Goal: Task Accomplishment & Management: Manage account settings

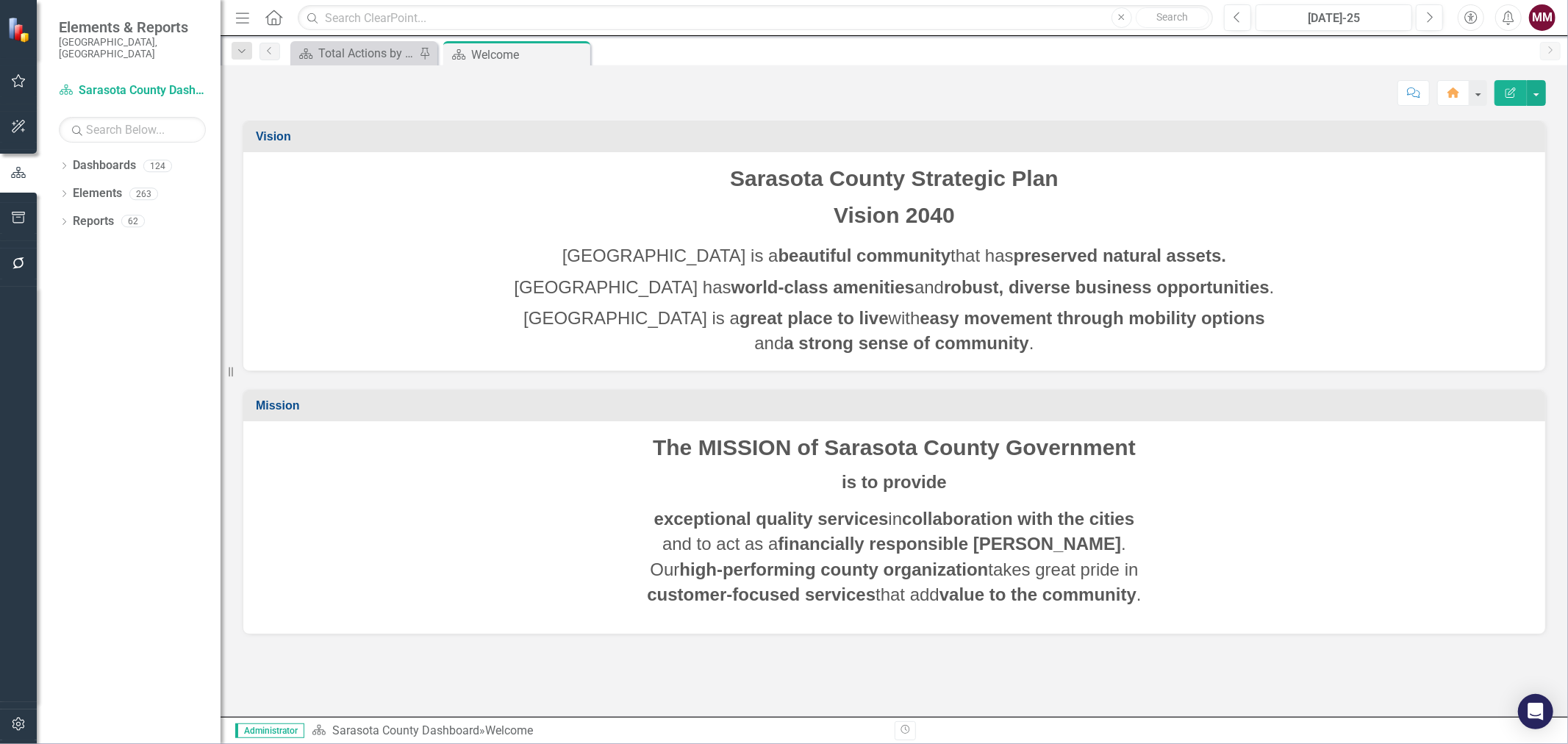
click at [18, 726] on icon "button" at bounding box center [18, 724] width 13 height 14
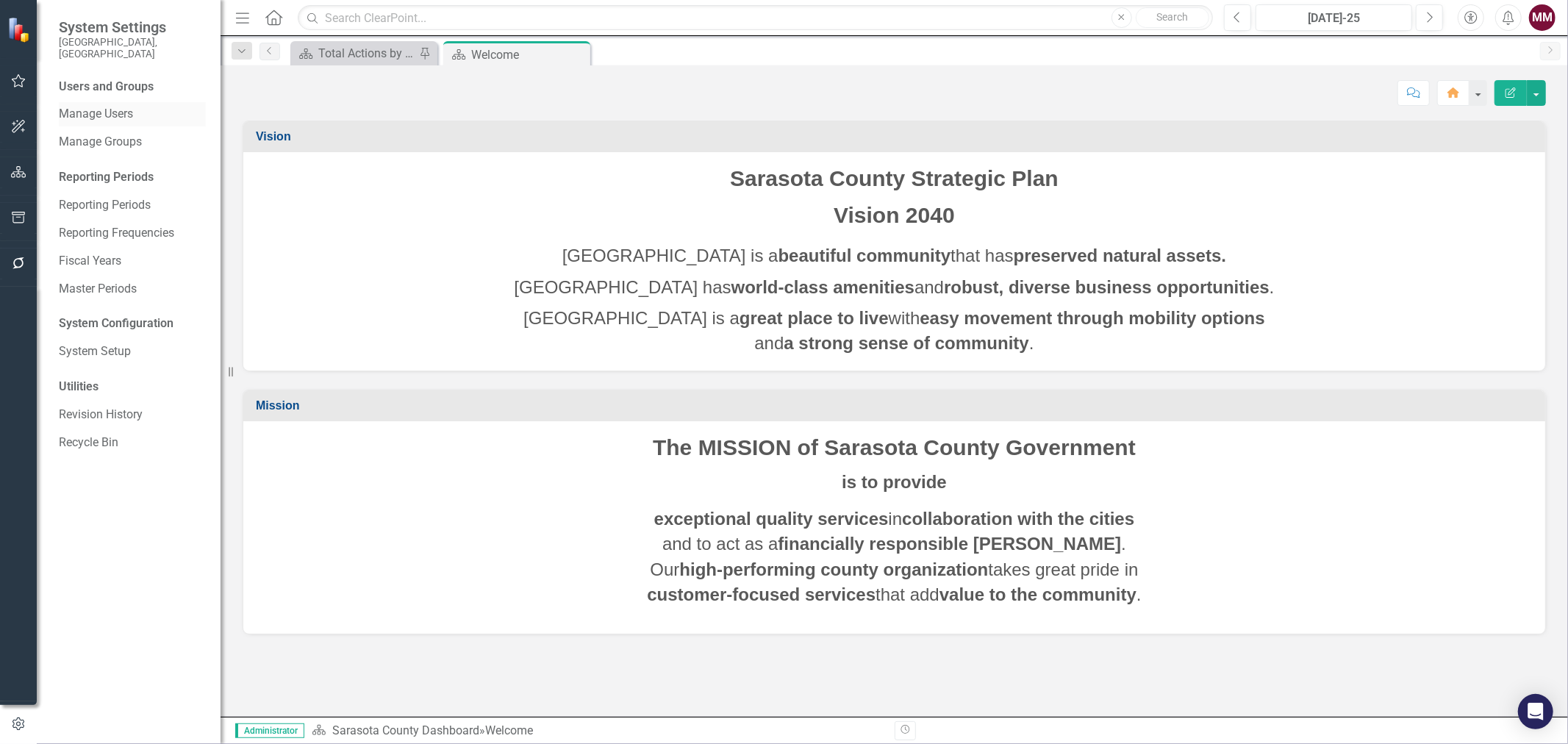
click at [76, 106] on link "Manage Users" at bounding box center [132, 115] width 147 height 17
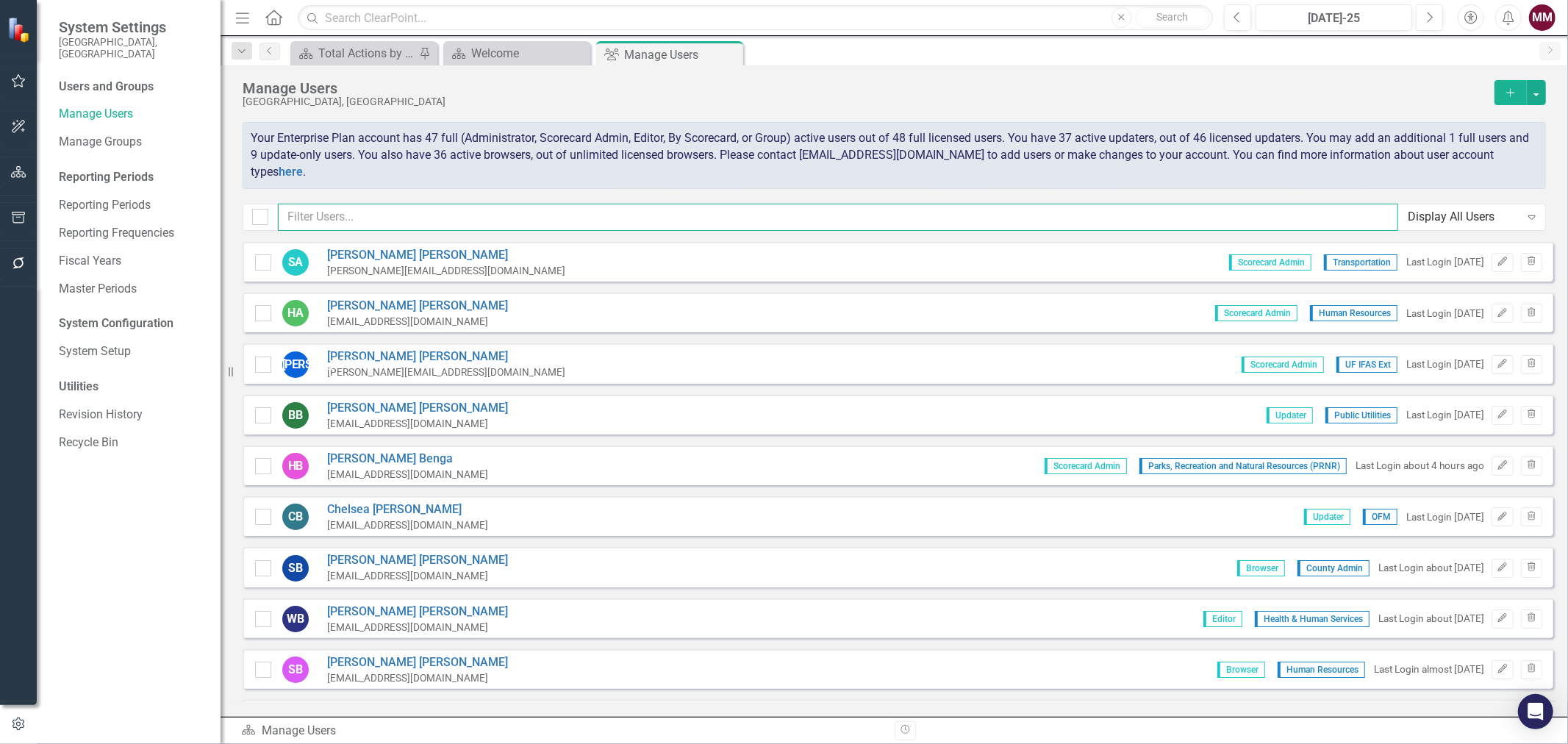
click at [385, 215] on input "text" at bounding box center [838, 217] width 1120 height 27
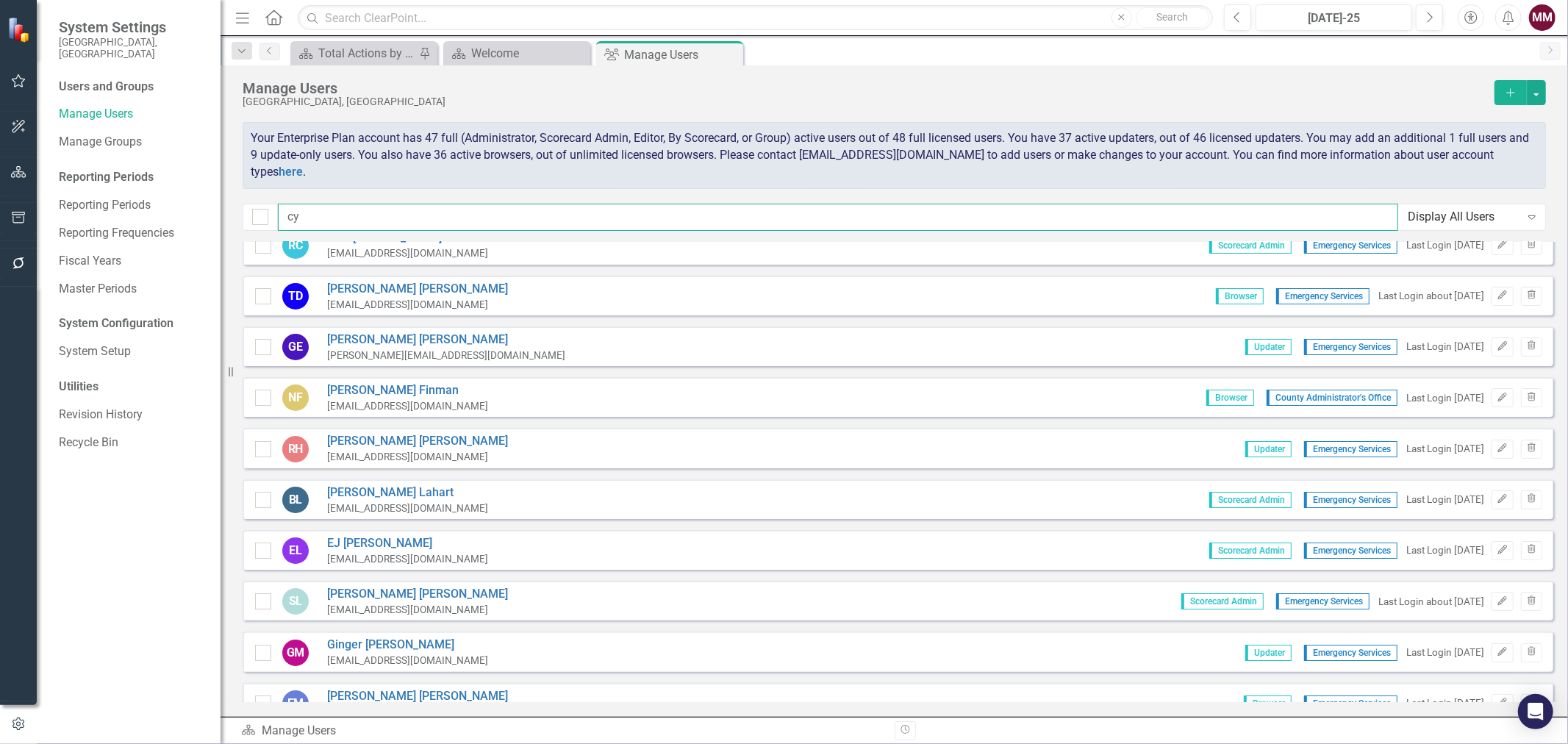
scroll to position [81, 0]
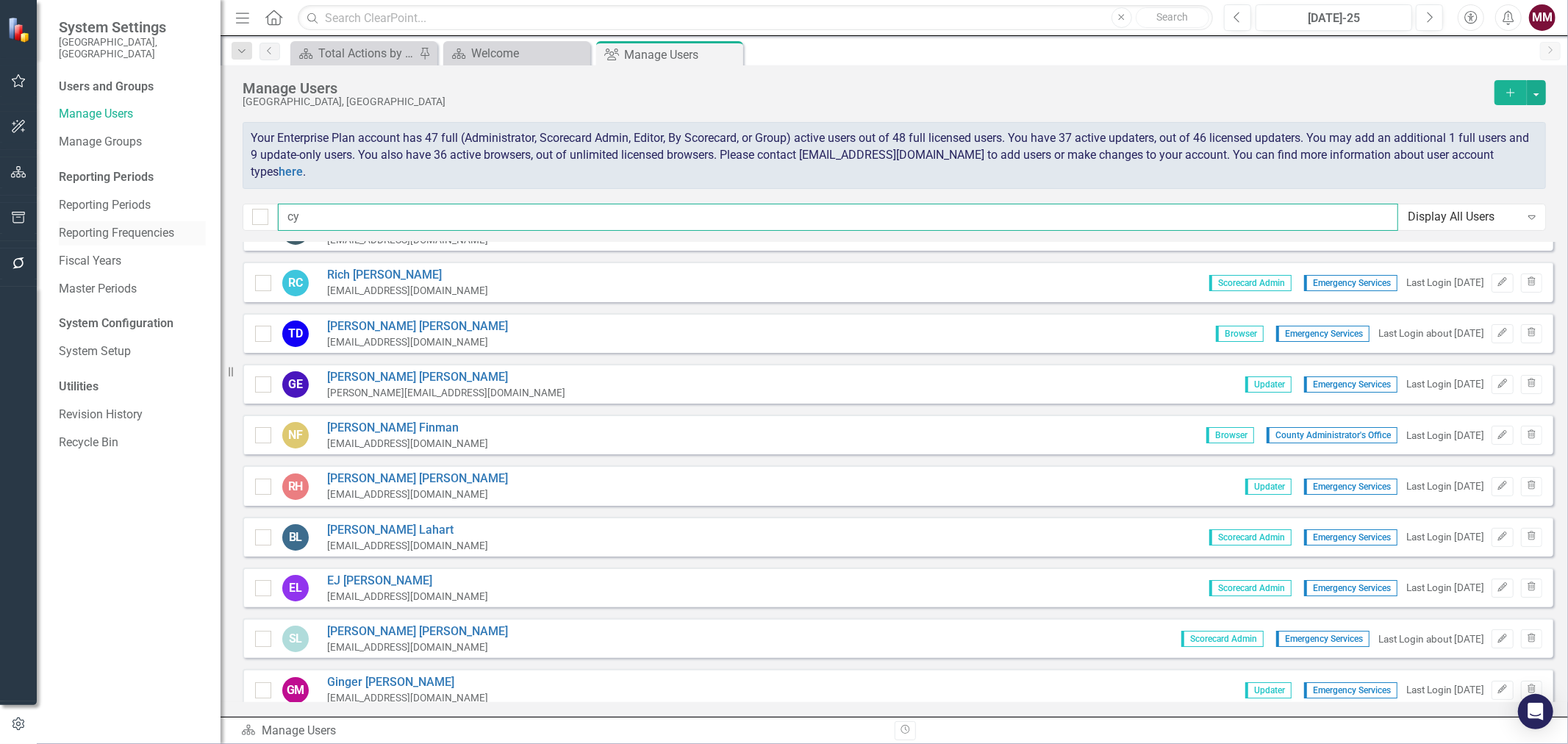
drag, startPoint x: 307, startPoint y: 225, endPoint x: 203, endPoint y: 209, distance: 105.2
click at [211, 209] on div "System Settings [GEOGRAPHIC_DATA], [GEOGRAPHIC_DATA] Users and Groups Manage Us…" at bounding box center [784, 372] width 1568 height 744
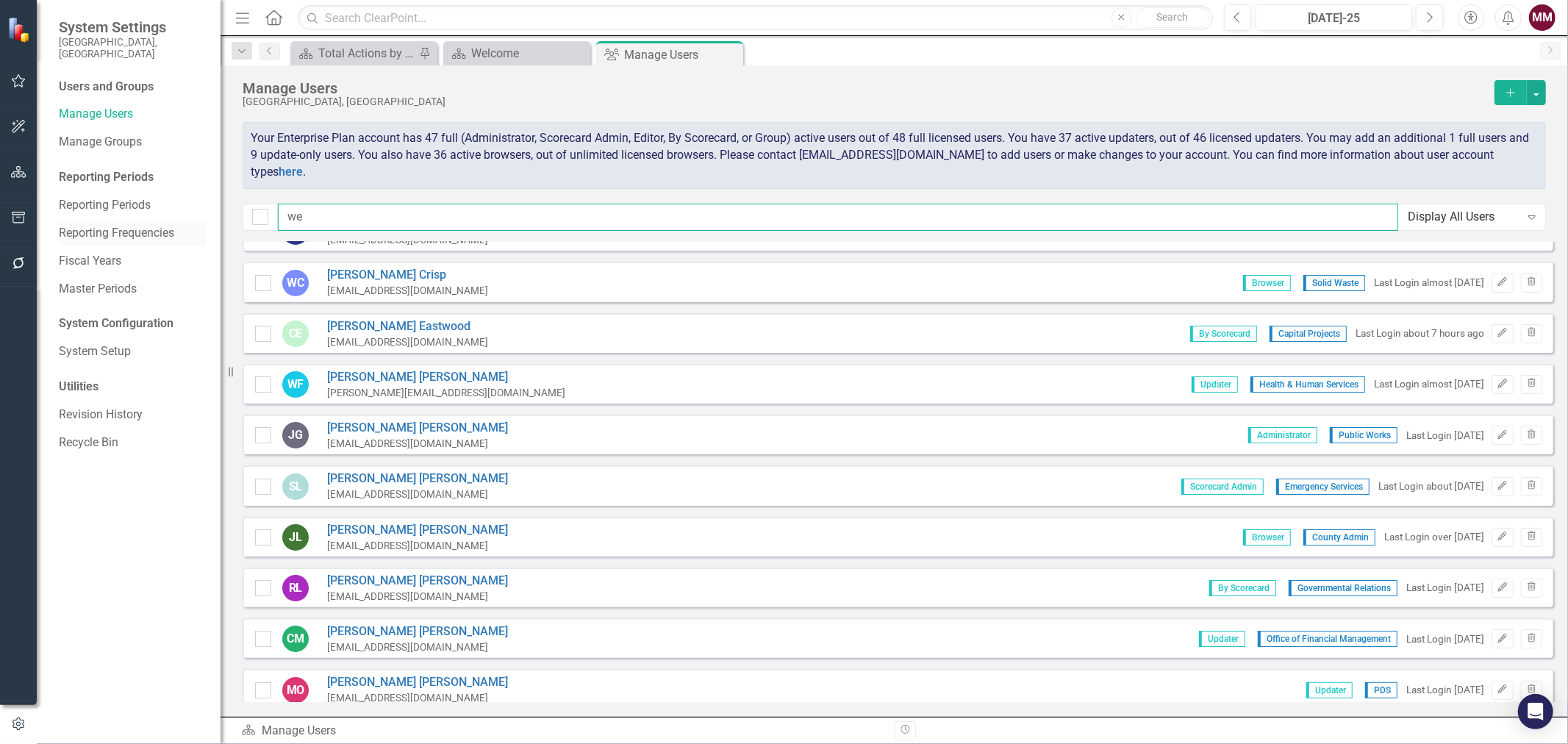
scroll to position [0, 0]
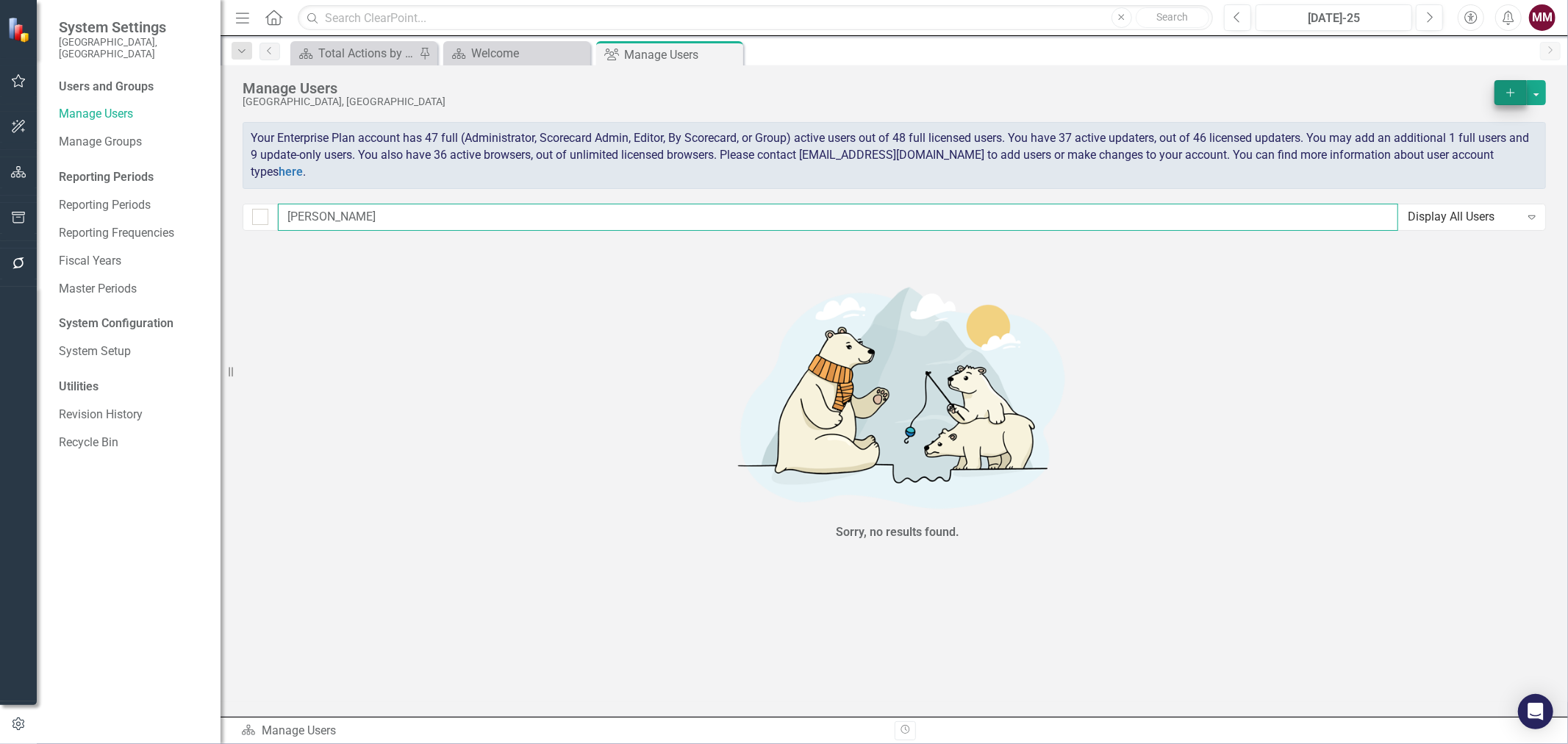
type input "[PERSON_NAME]"
click at [1505, 90] on icon "Add" at bounding box center [1511, 93] width 14 height 11
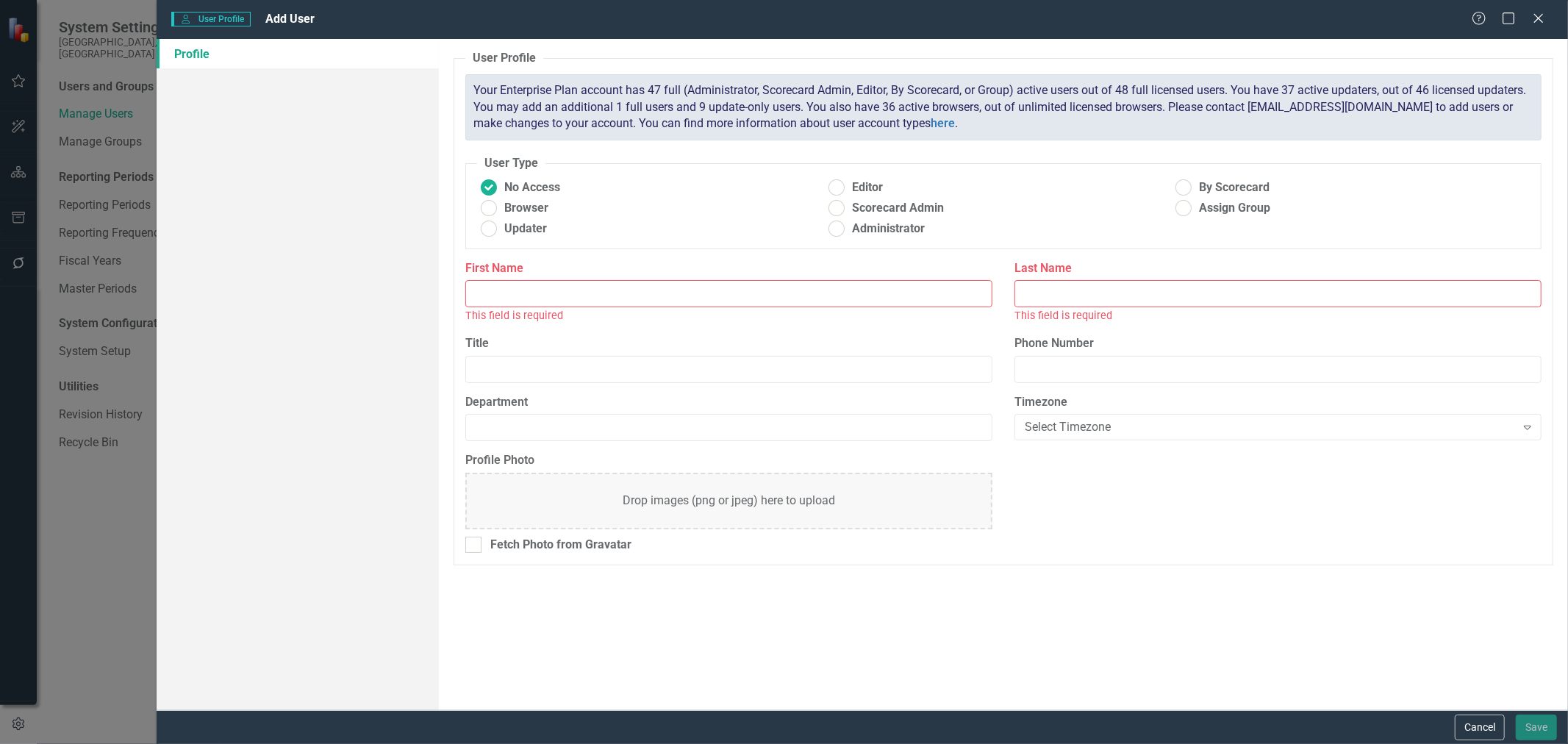
click at [517, 292] on input "First Name" at bounding box center [729, 294] width 527 height 27
click at [505, 302] on input "First Name" at bounding box center [729, 294] width 527 height 27
type input "[PERSON_NAME]"
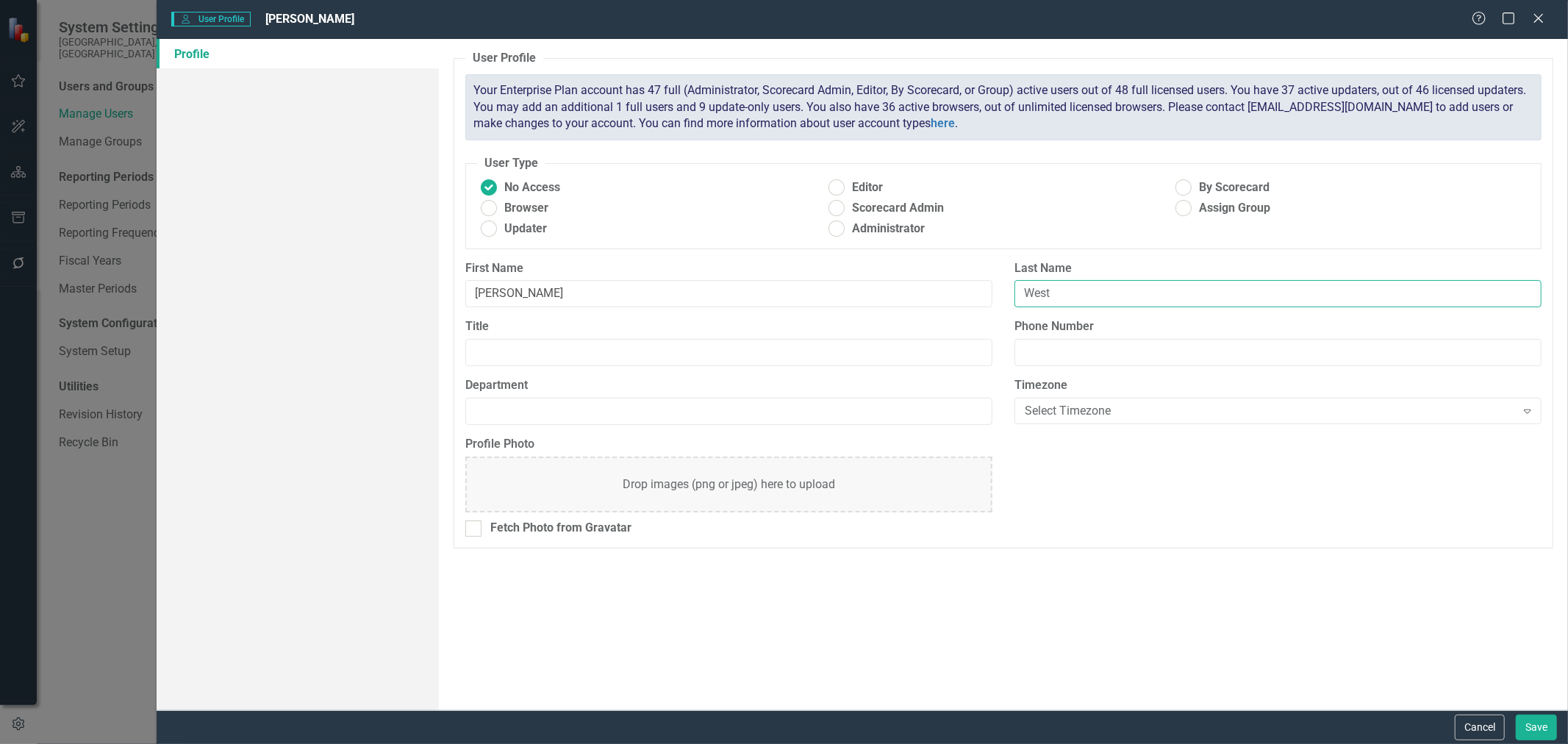
type input "West"
click at [491, 412] on input "Department" at bounding box center [729, 412] width 527 height 27
type input "Communications"
click at [481, 234] on ins at bounding box center [489, 229] width 23 height 23
click at [481, 234] on input "Updater" at bounding box center [489, 229] width 23 height 23
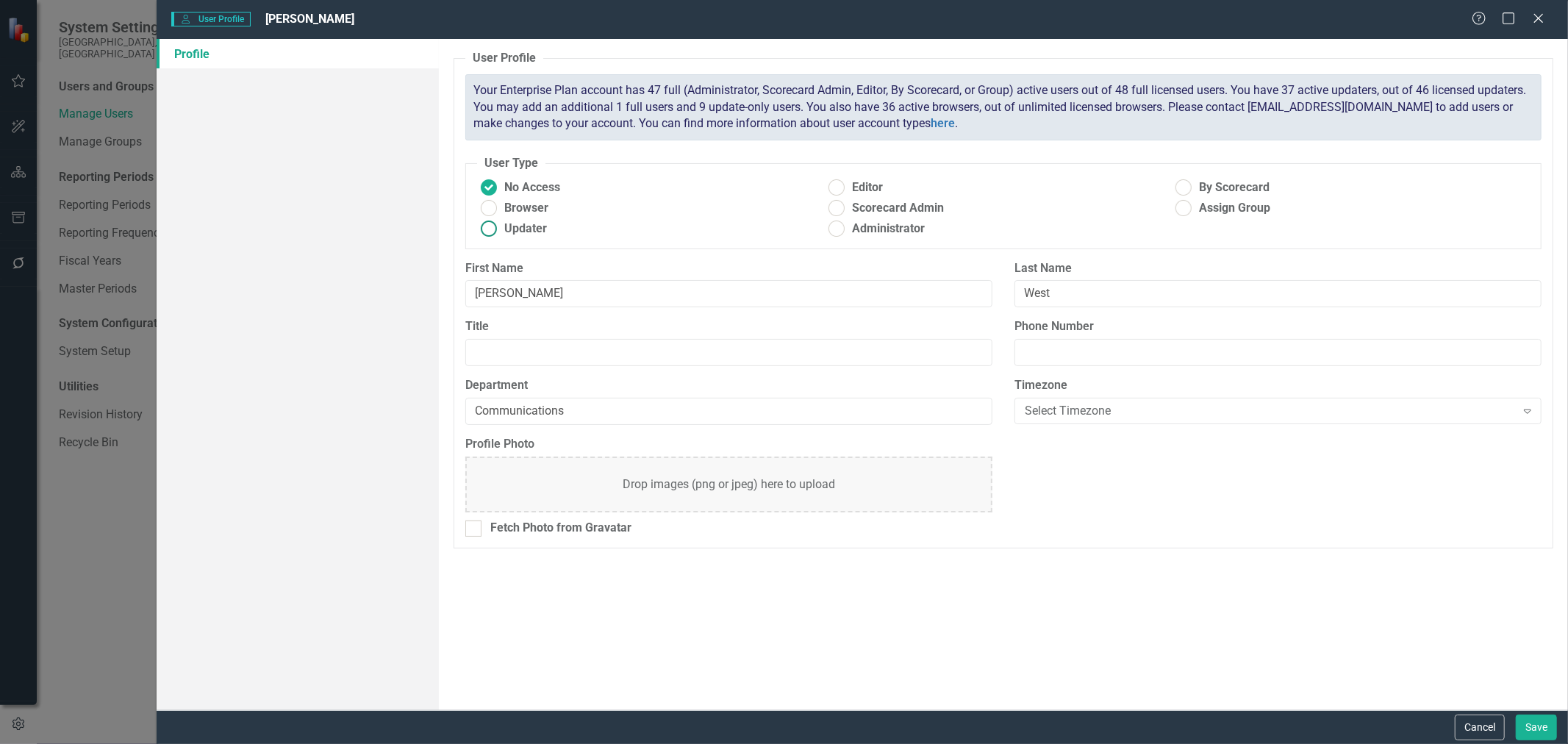
radio input "true"
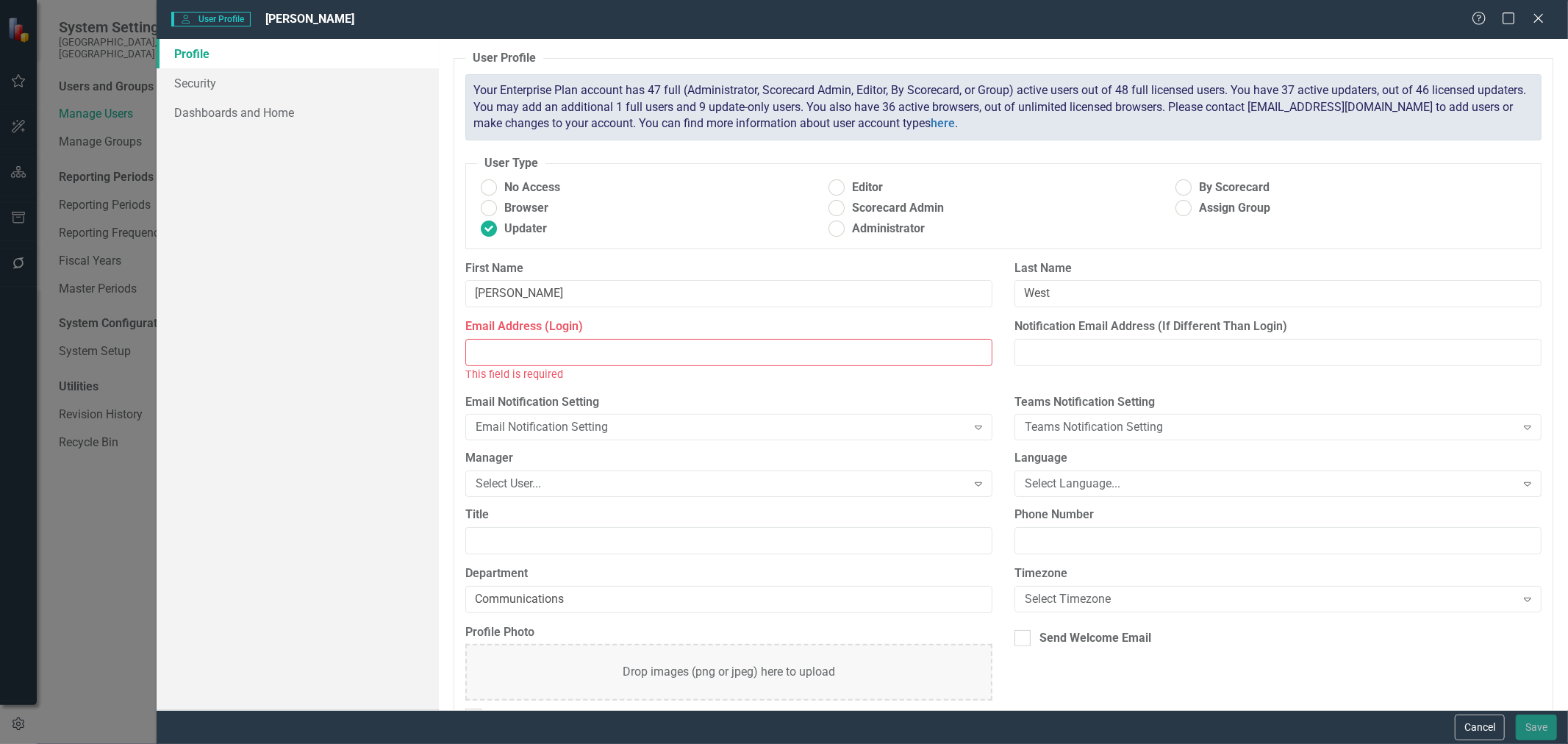
click at [489, 354] on input "Email Address (Login)" at bounding box center [729, 353] width 527 height 27
paste input "[EMAIL_ADDRESS][DOMAIN_NAME]"
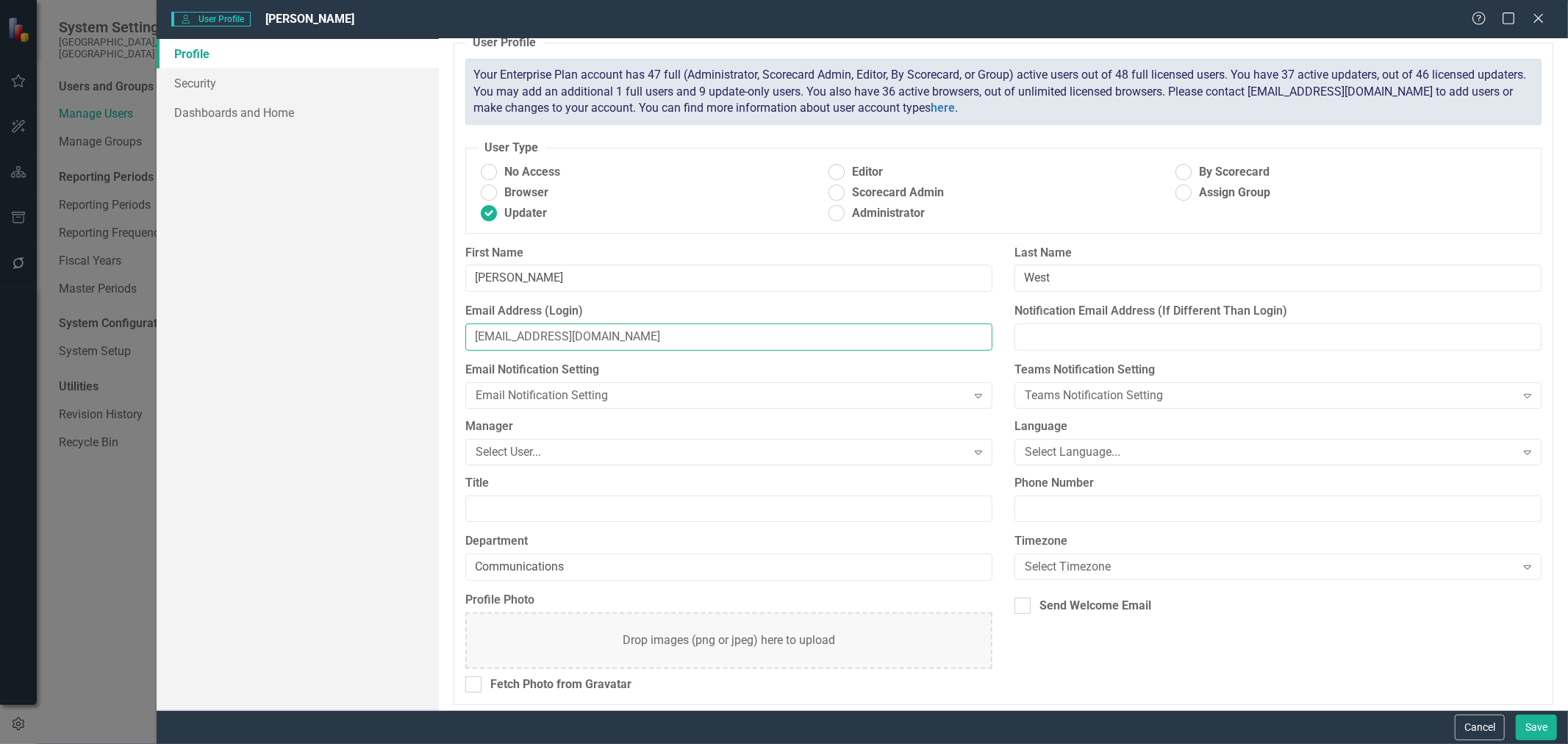
scroll to position [20, 0]
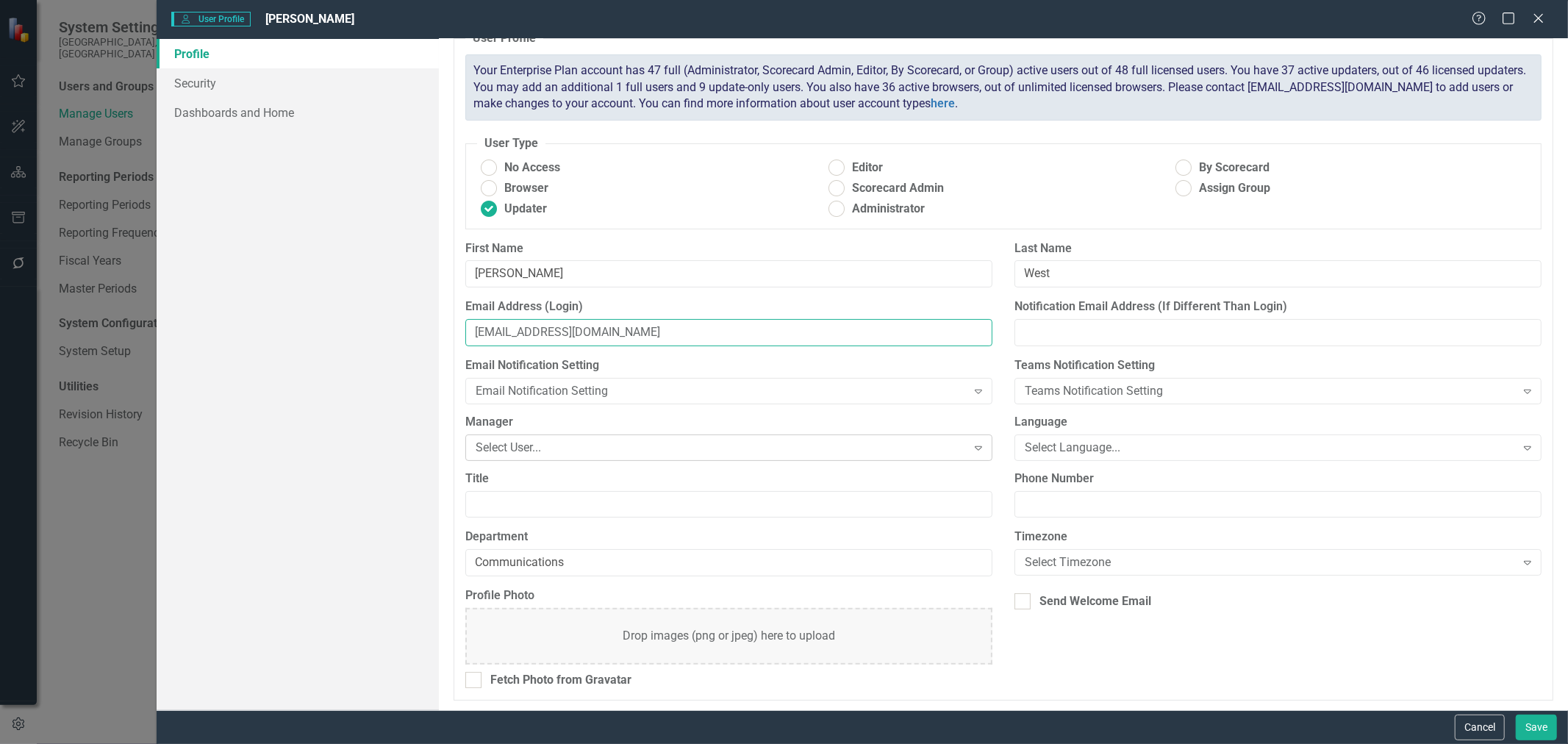
type input "[EMAIL_ADDRESS][DOMAIN_NAME]"
click at [568, 449] on div "Select User..." at bounding box center [720, 448] width 491 height 17
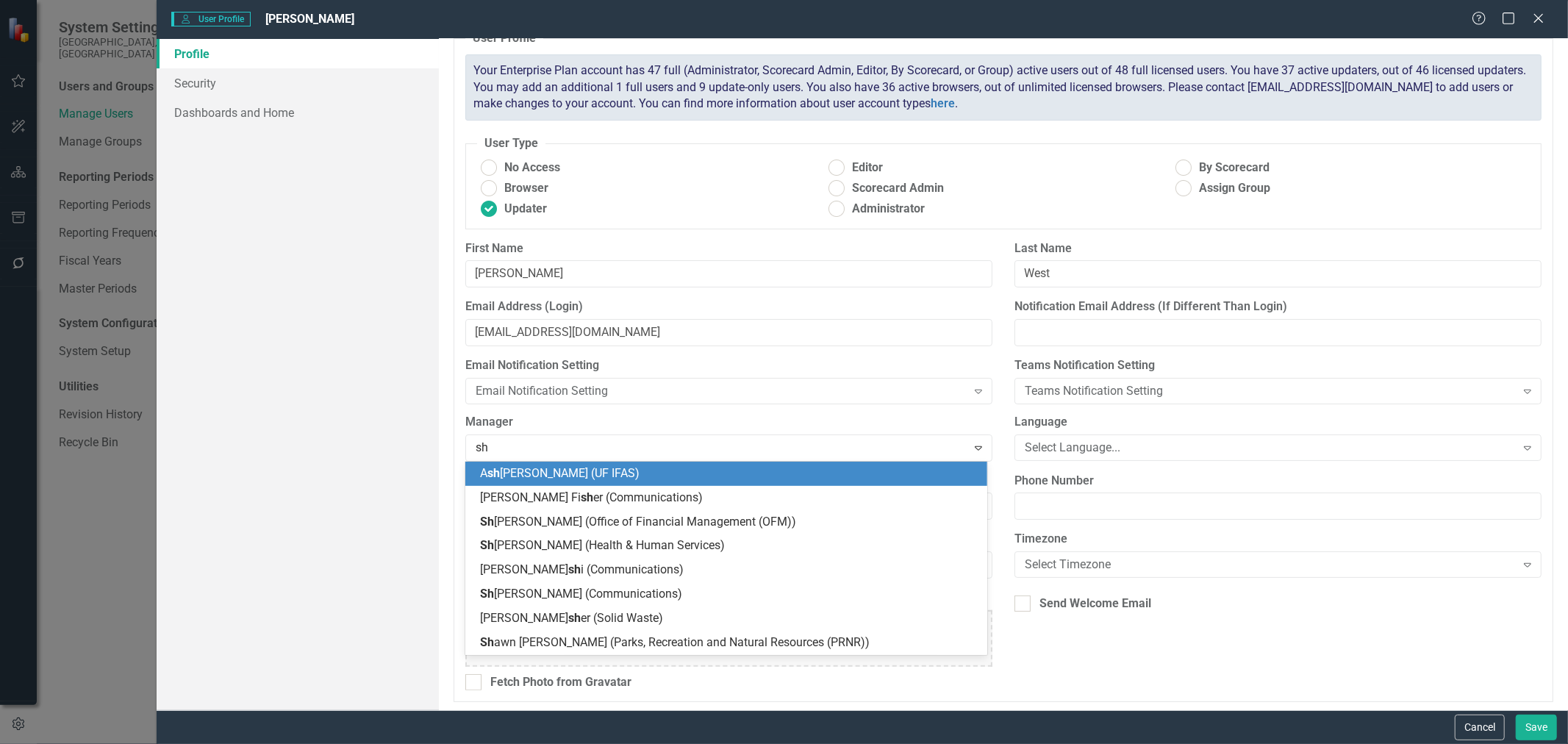
type input "she"
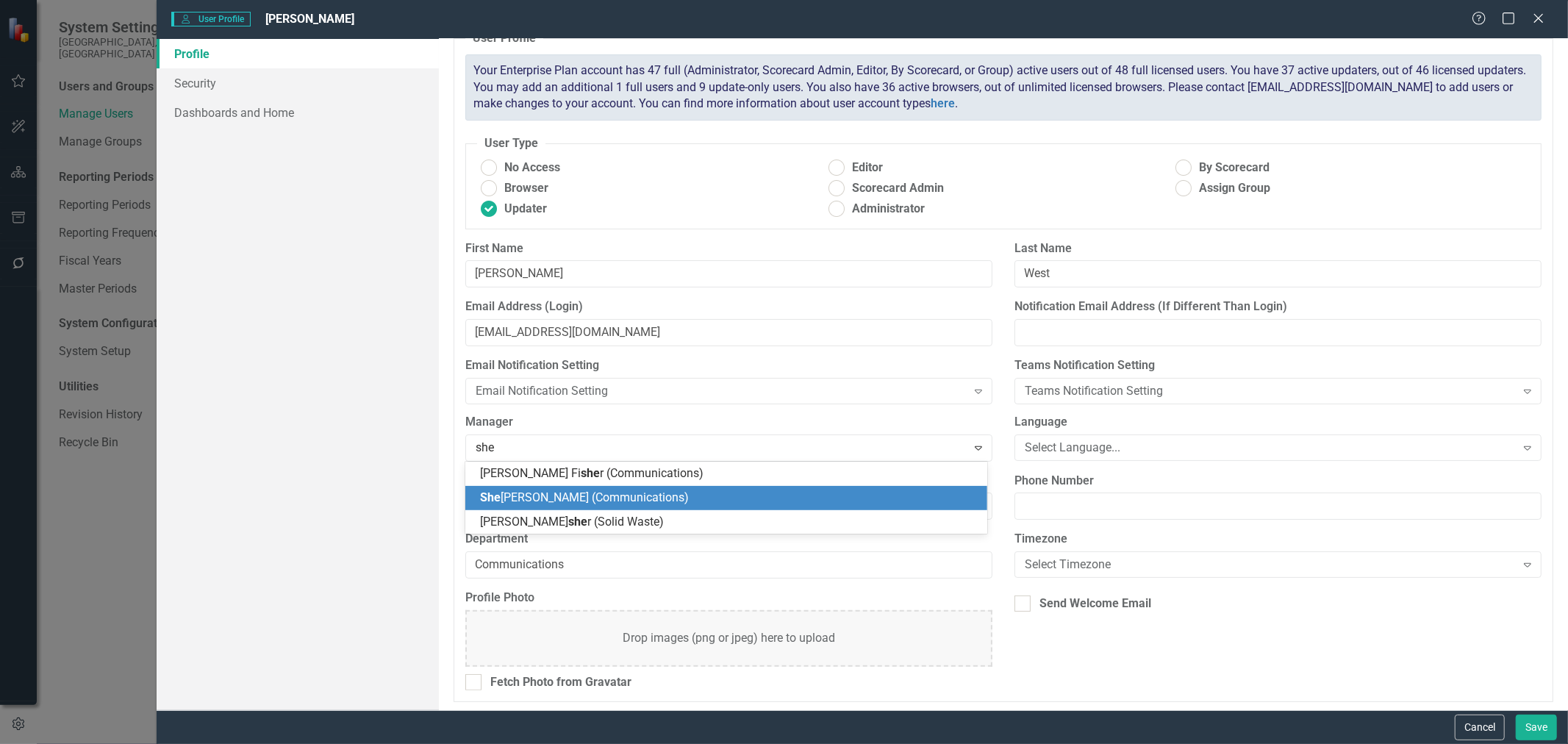
click at [568, 499] on span "She [PERSON_NAME] (Communications)" at bounding box center [584, 498] width 209 height 14
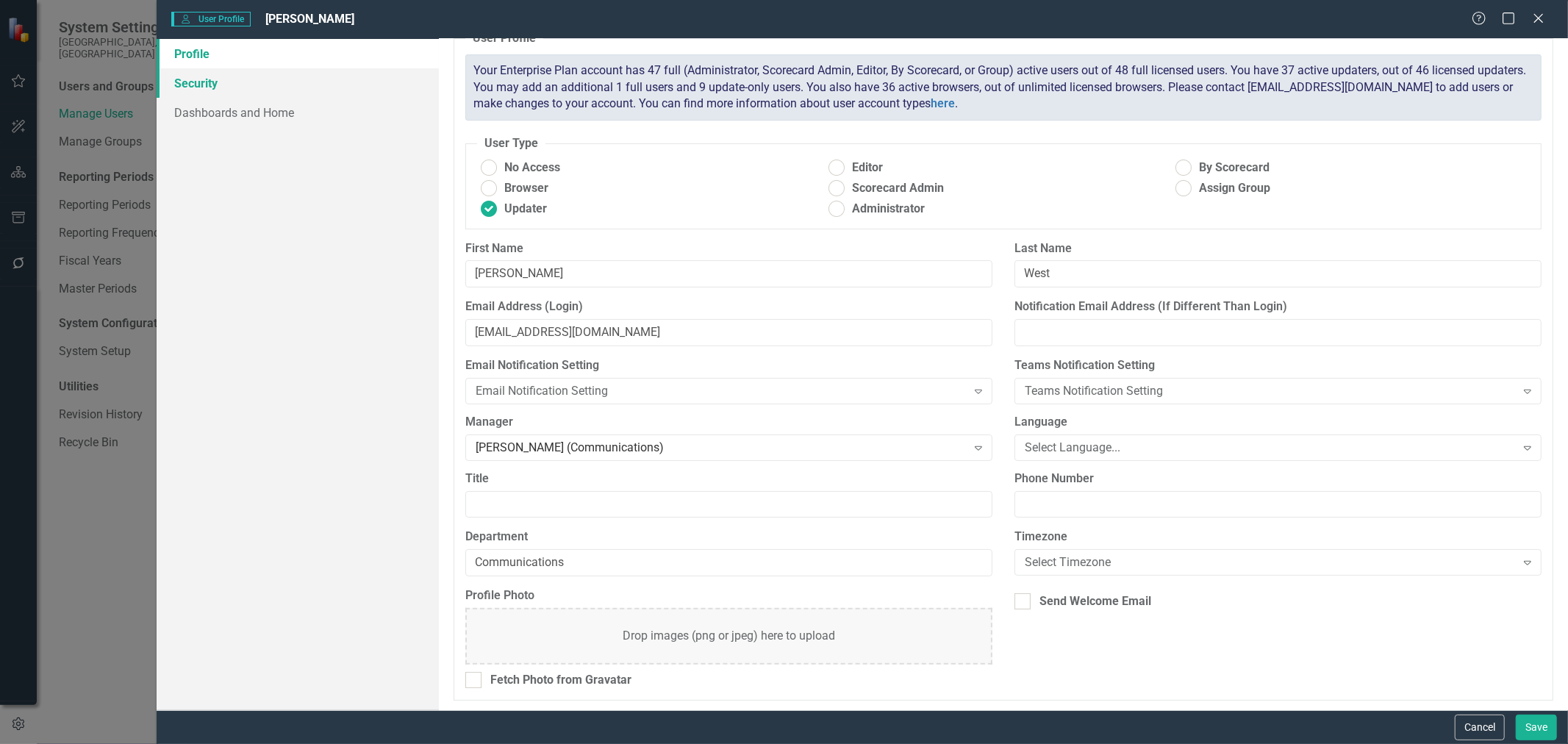
click at [204, 84] on link "Security" at bounding box center [298, 83] width 283 height 29
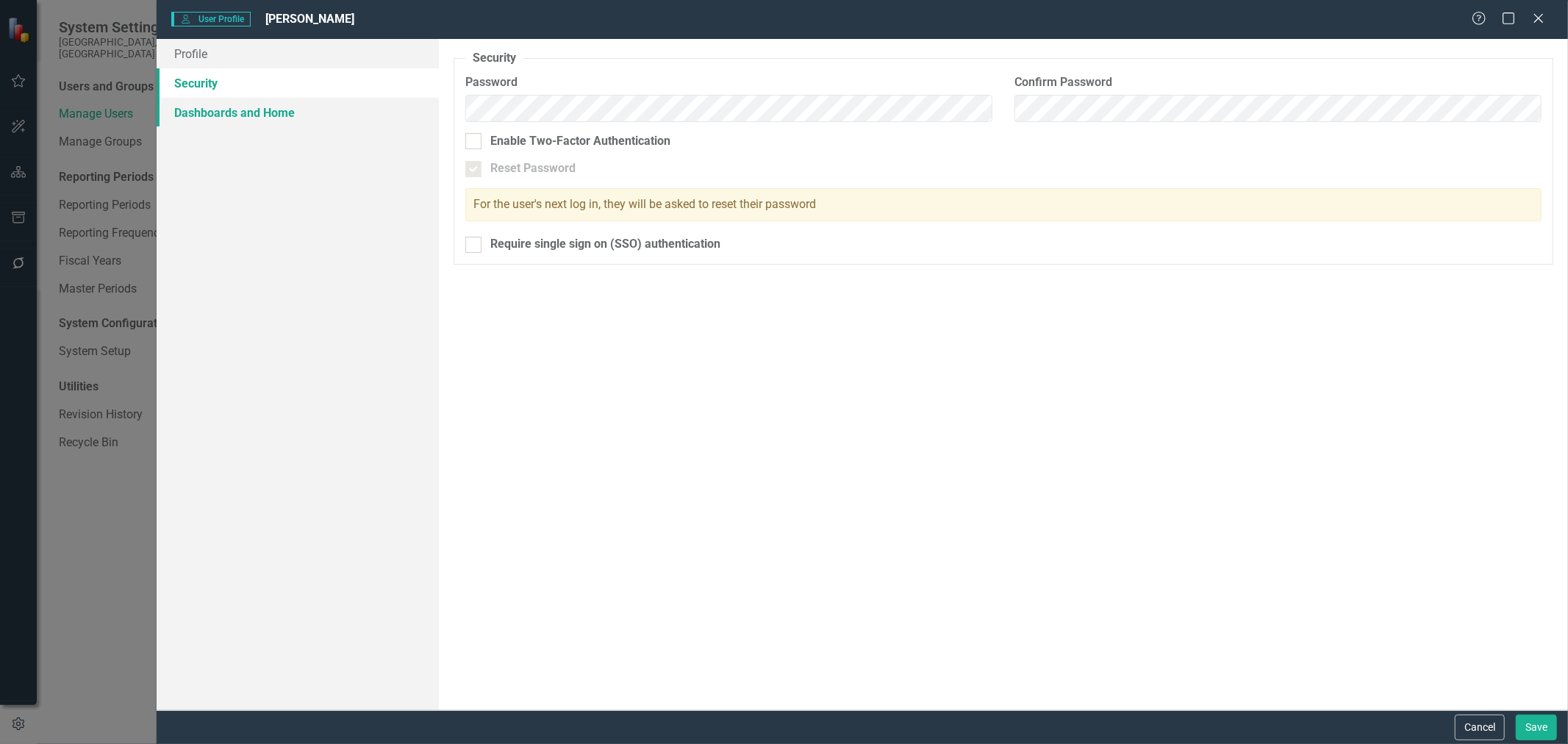
click at [187, 112] on link "Dashboards and Home" at bounding box center [298, 112] width 283 height 29
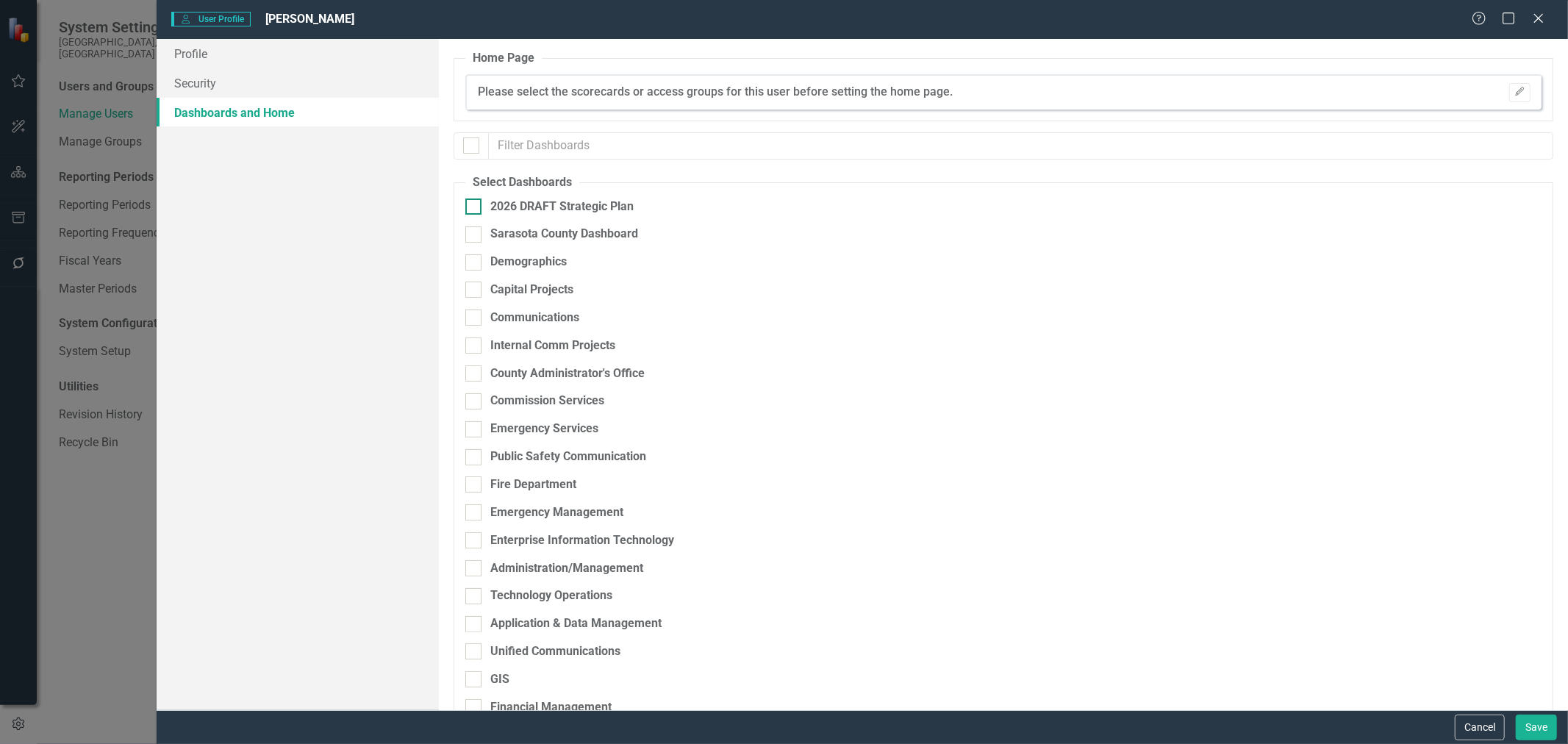
click at [468, 204] on input "2026 DRAFT Strategic Plan" at bounding box center [470, 203] width 10 height 10
checkbox input "true"
click at [469, 233] on input "Sarasota County Dashboard" at bounding box center [470, 231] width 10 height 10
checkbox input "true"
click at [478, 322] on div at bounding box center [473, 317] width 16 height 16
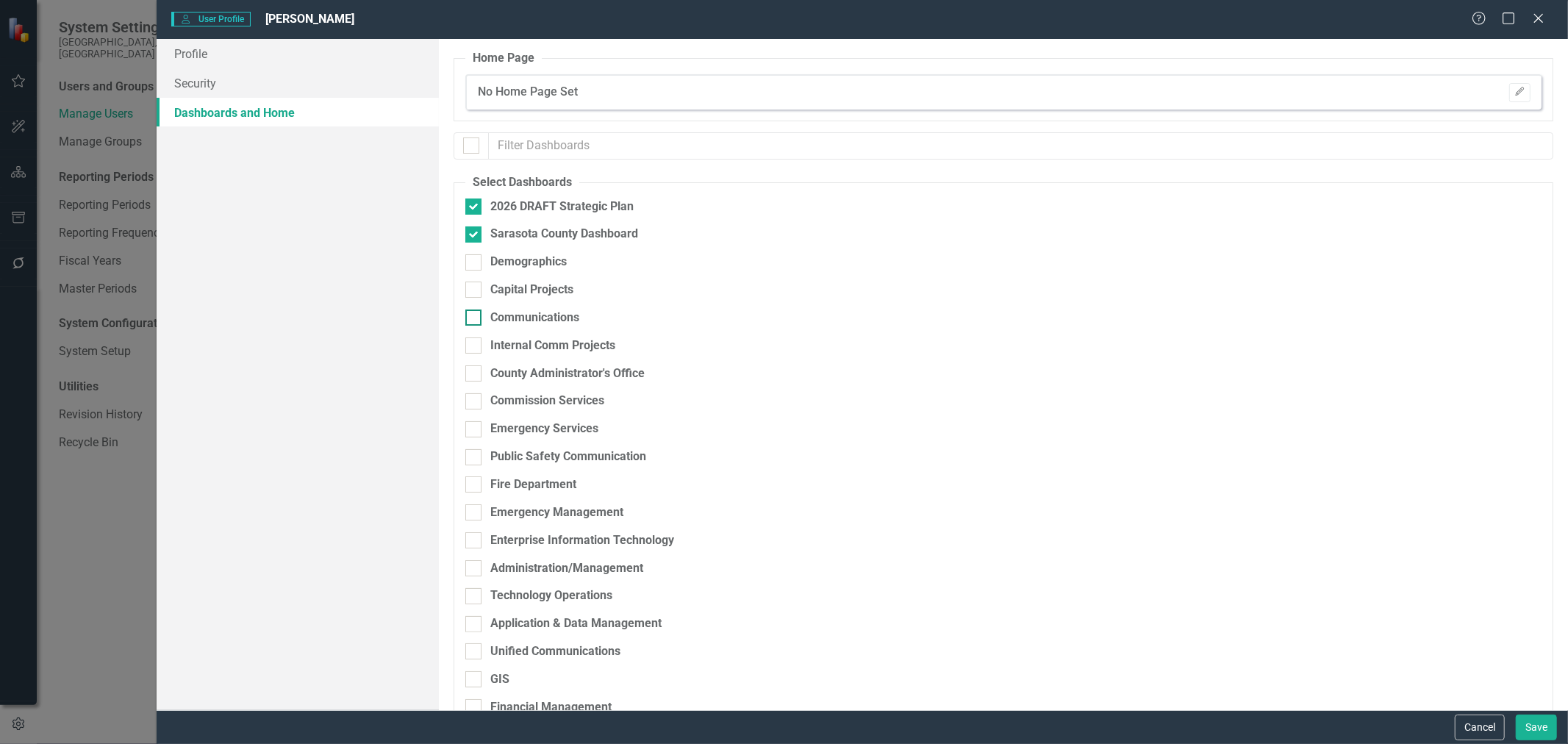
click at [475, 319] on input "Communications" at bounding box center [470, 314] width 10 height 10
checkbox input "true"
click at [469, 340] on input "Internal Comm Projects" at bounding box center [470, 342] width 10 height 10
checkbox input "true"
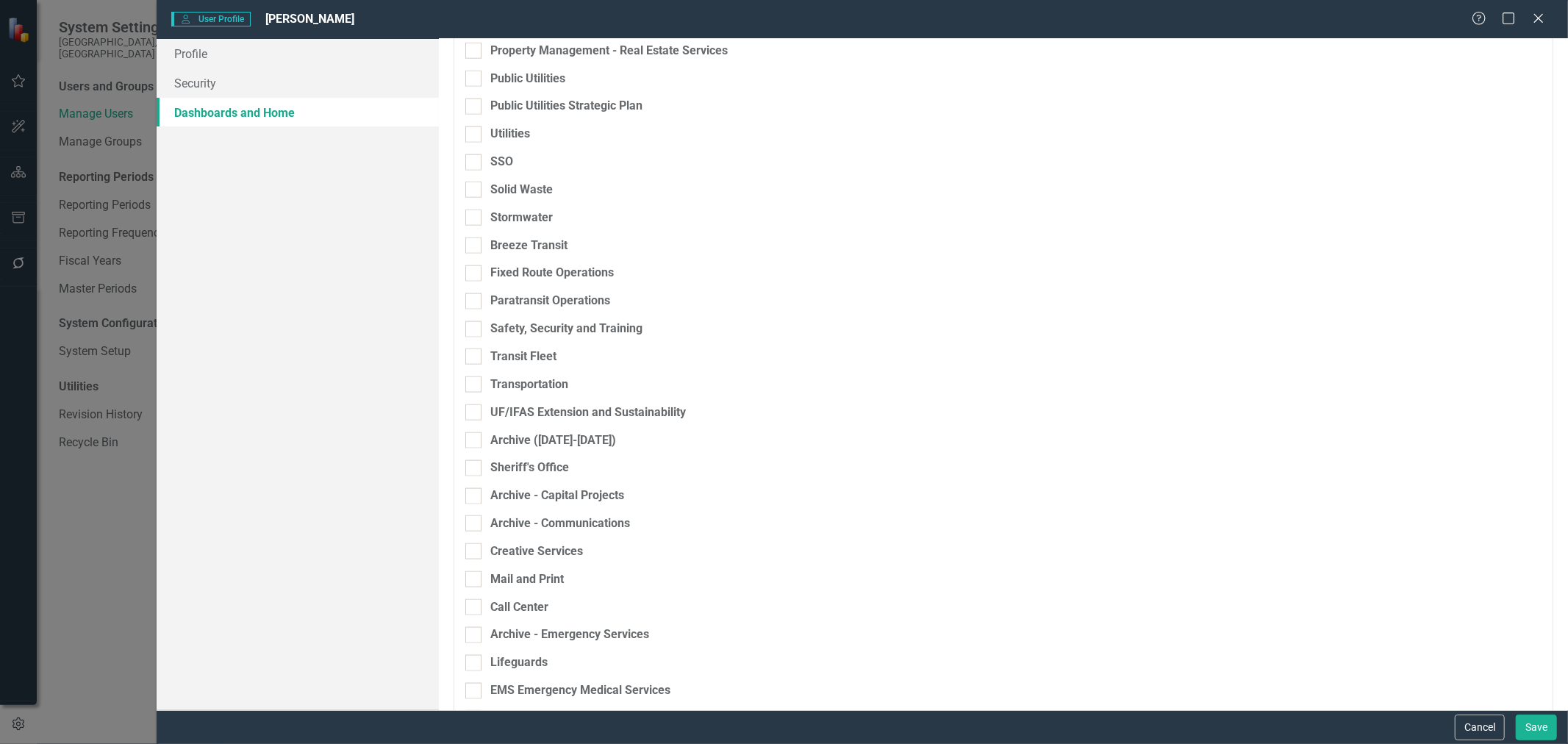
scroll to position [1553, 0]
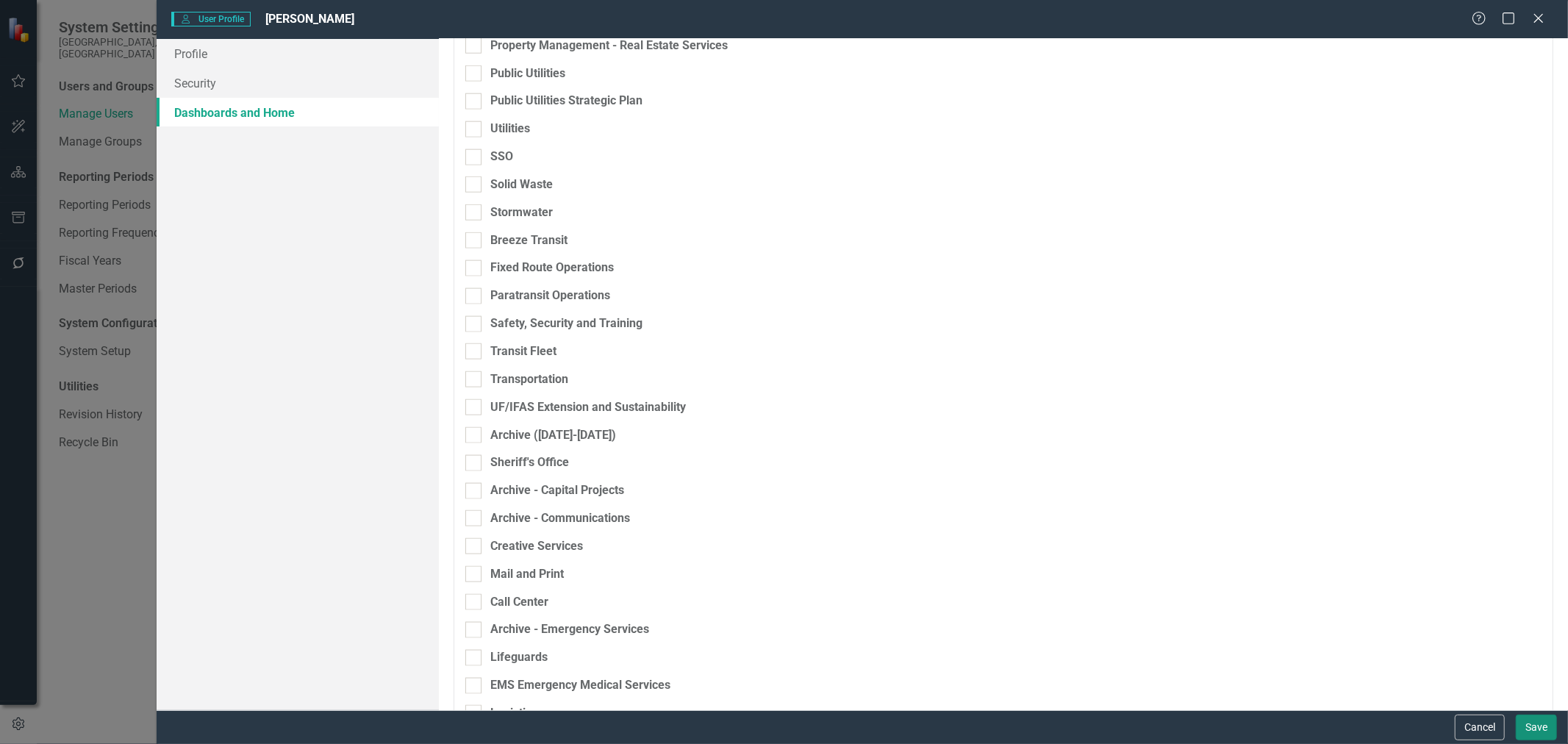
click at [1530, 727] on button "Save" at bounding box center [1536, 727] width 41 height 26
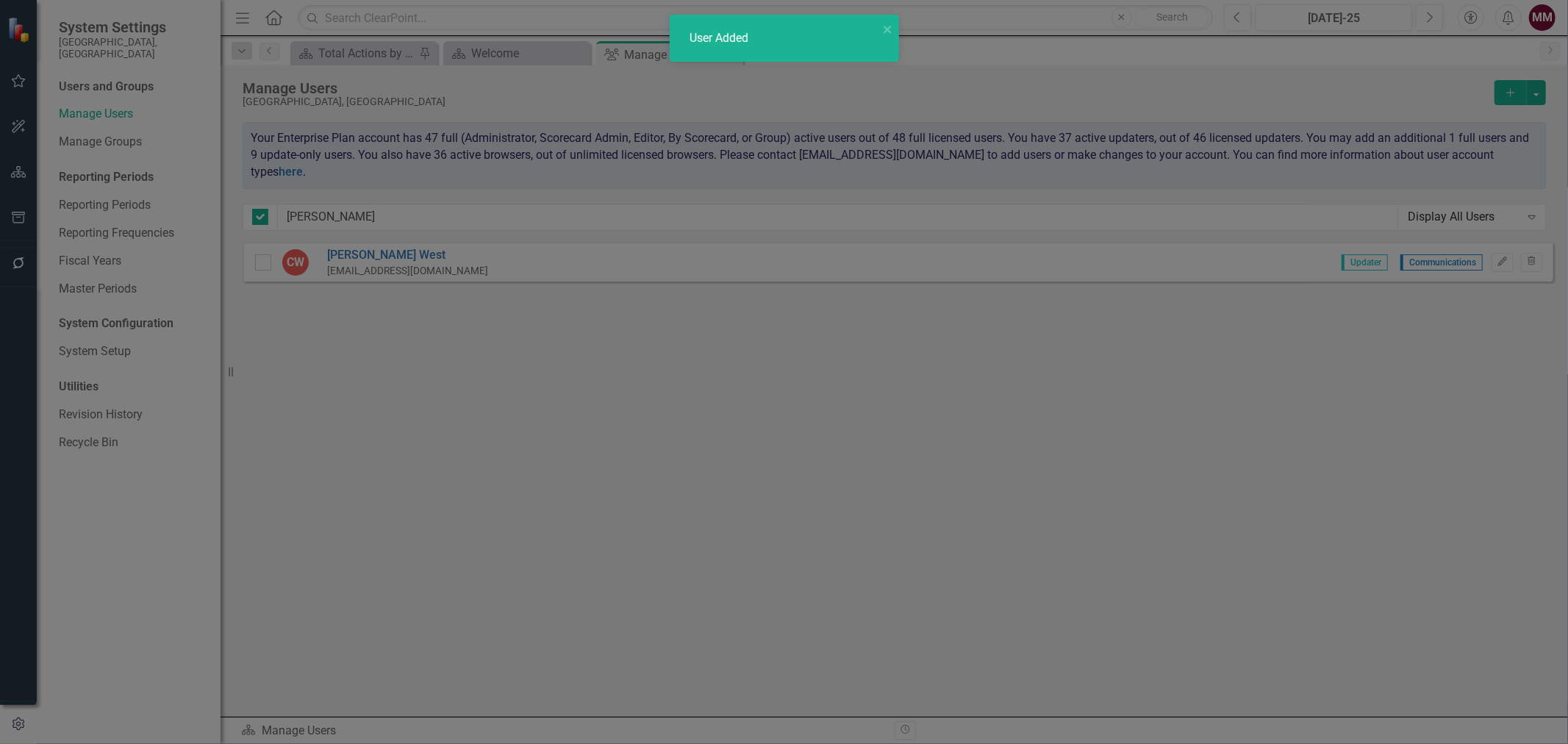
checkbox input "false"
